Goal: Information Seeking & Learning: Learn about a topic

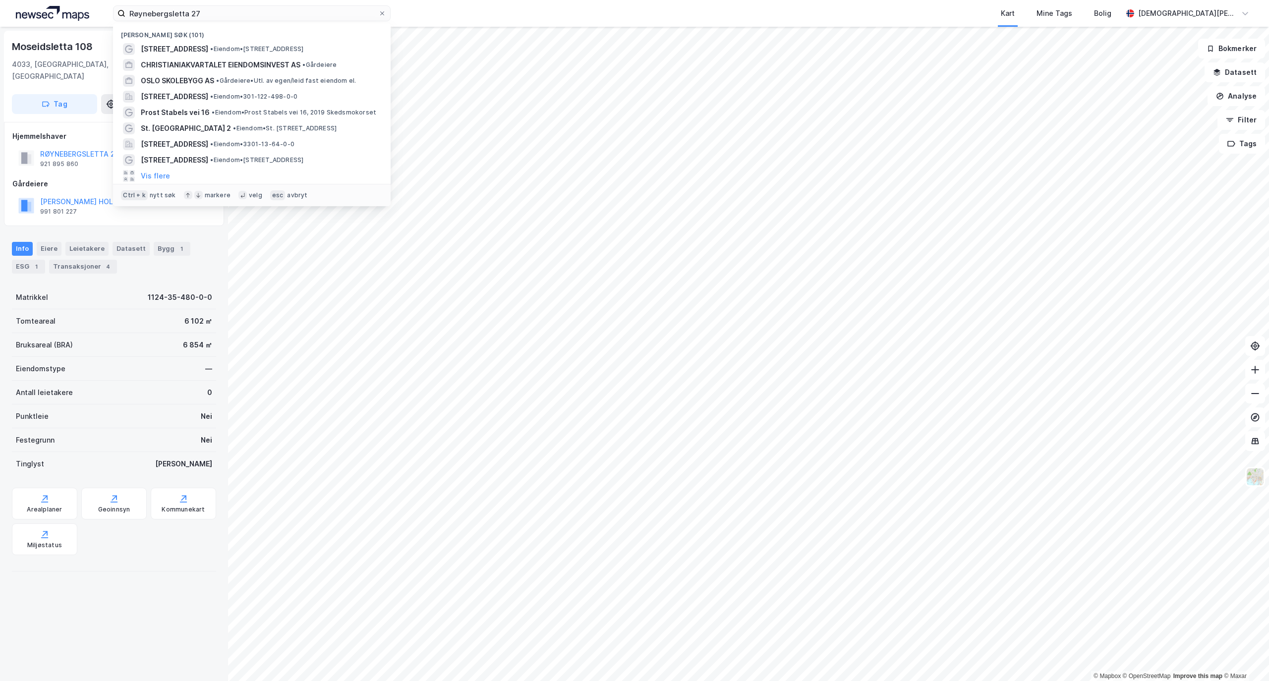
click at [236, 7] on input "Røynebergsletta 27" at bounding box center [251, 13] width 253 height 15
click at [238, 4] on div "Røynebergsletta 27 Nylige søk (101) [STREET_ADDRESS] • Eiendom • [STREET_ADDRES…" at bounding box center [634, 13] width 1269 height 27
click at [228, 6] on input "Røynebergsletta 27" at bounding box center [251, 13] width 253 height 15
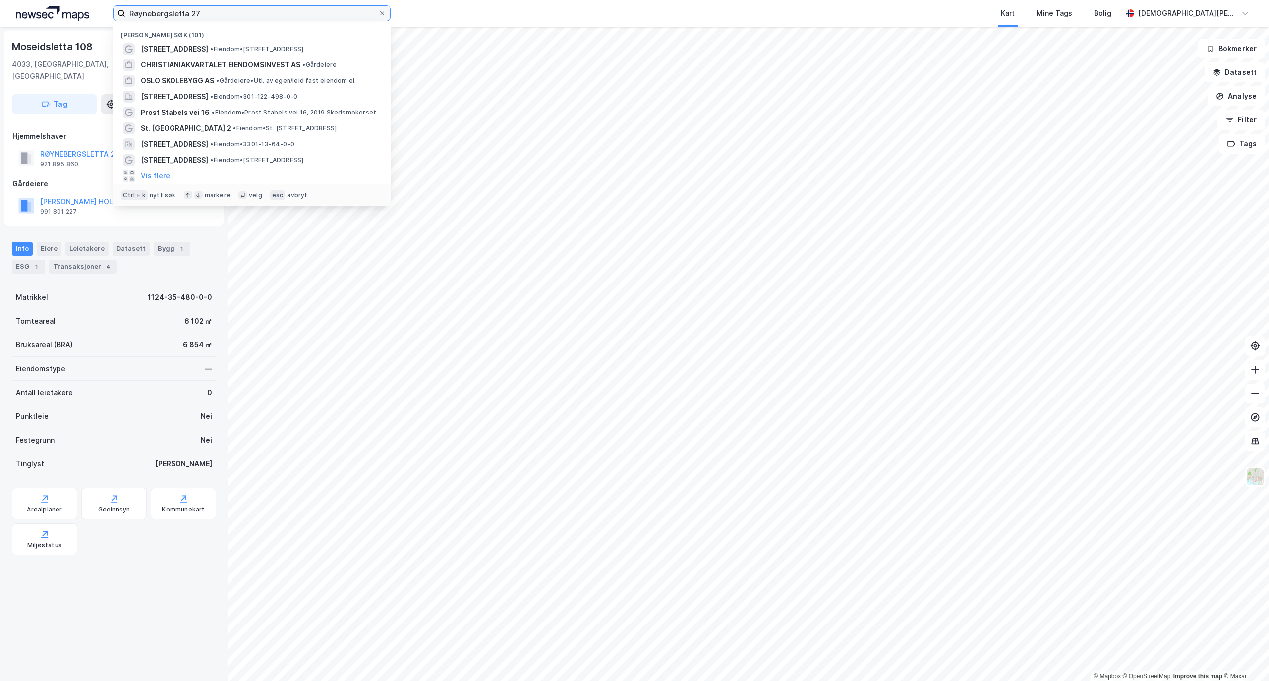
click at [228, 6] on input "Røynebergsletta 27" at bounding box center [251, 13] width 253 height 15
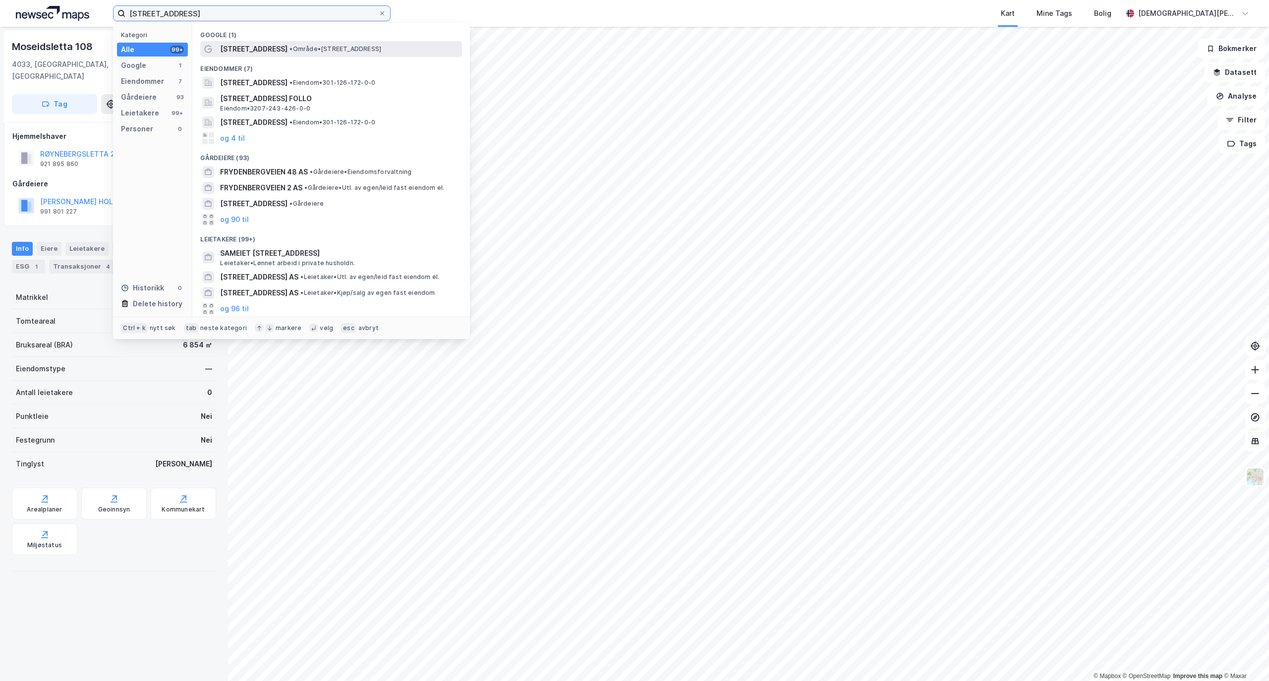
type input "[STREET_ADDRESS]"
click at [330, 49] on span "• Område • [STREET_ADDRESS]" at bounding box center [335, 49] width 92 height 8
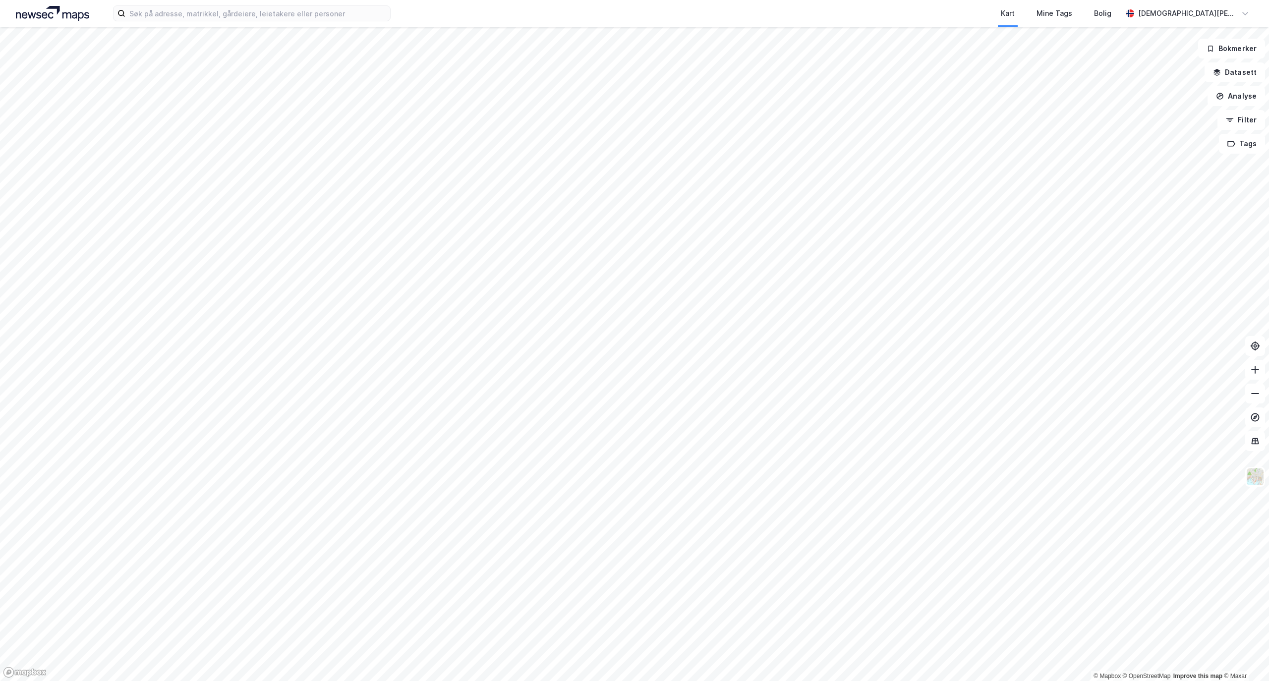
click at [191, 24] on div "Kart Mine Tags Bolig [PERSON_NAME]" at bounding box center [634, 13] width 1269 height 27
click at [197, 14] on input at bounding box center [257, 13] width 265 height 15
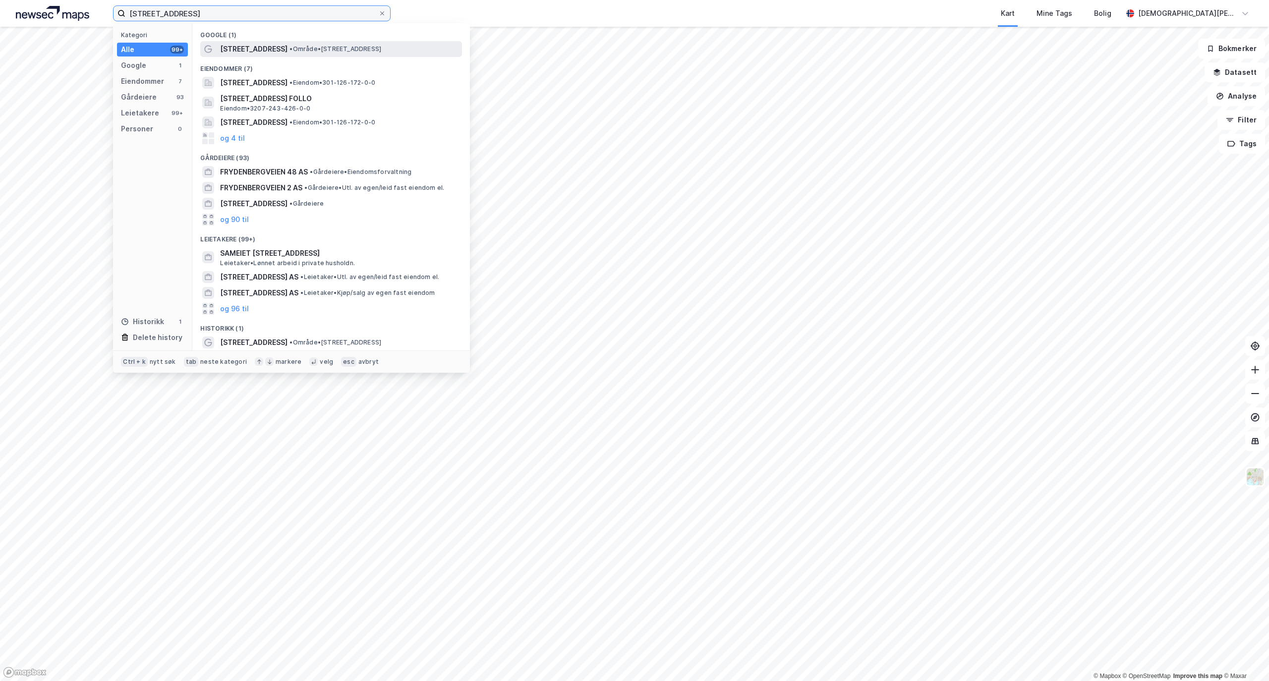
type input "[STREET_ADDRESS]"
click at [229, 54] on span "[STREET_ADDRESS]" at bounding box center [253, 49] width 67 height 12
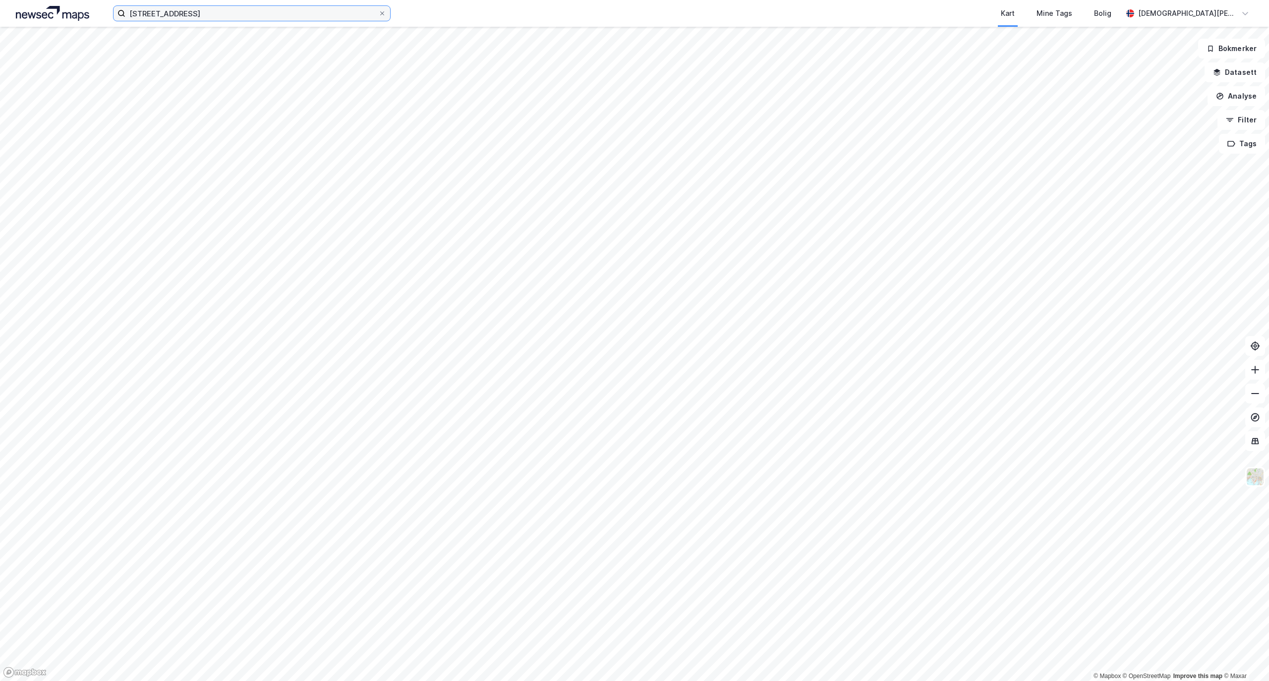
click at [221, 18] on input "[STREET_ADDRESS]" at bounding box center [251, 13] width 253 height 15
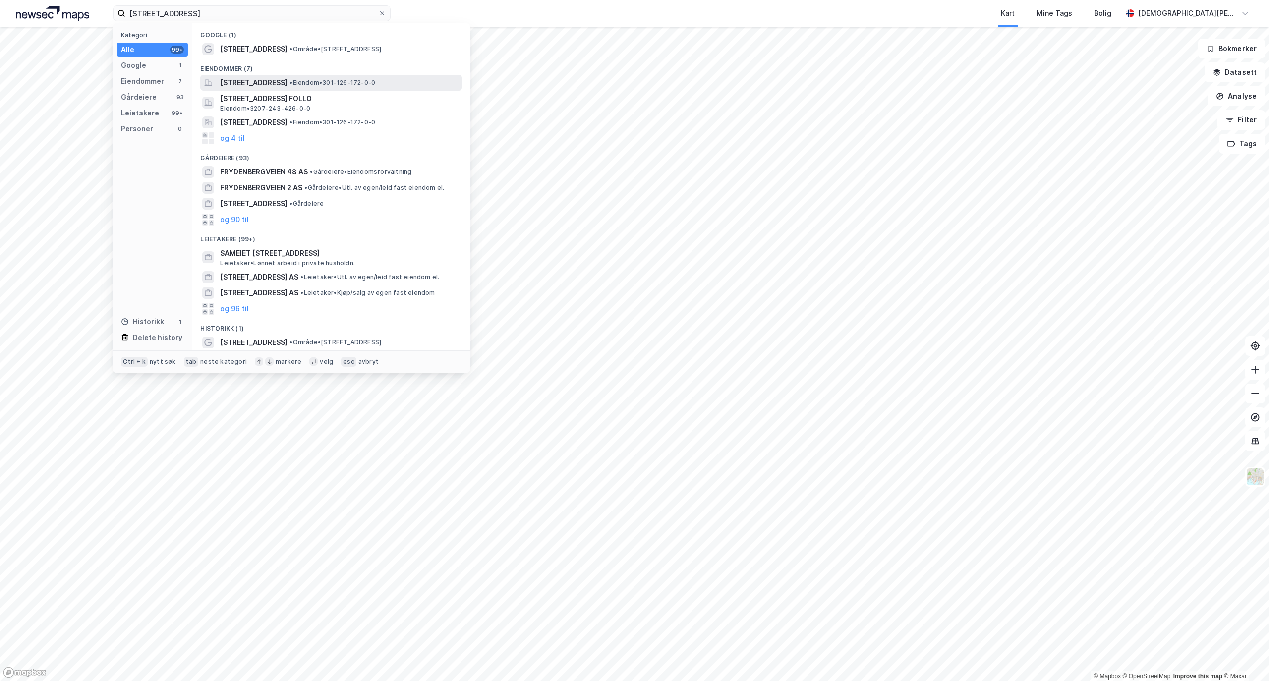
click at [287, 80] on span "[STREET_ADDRESS]" at bounding box center [253, 83] width 67 height 12
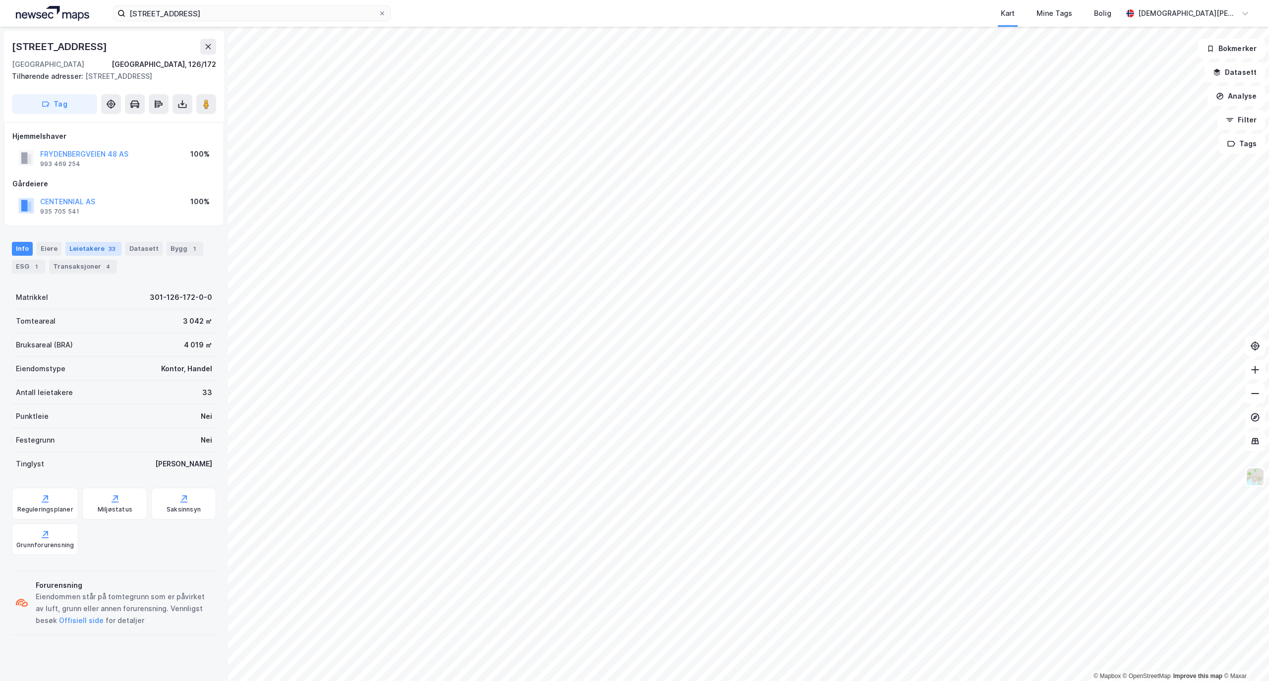
click at [77, 256] on div "Leietakere 33" at bounding box center [93, 249] width 56 height 14
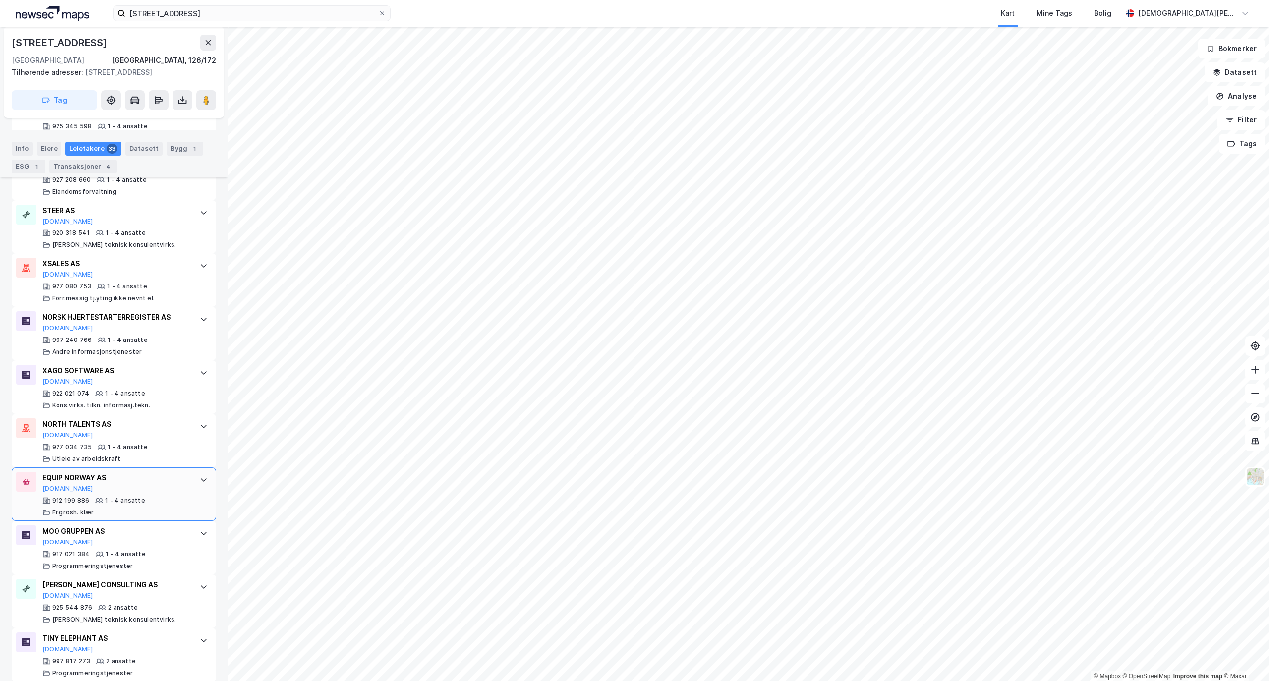
scroll to position [1453, 0]
